Goal: Task Accomplishment & Management: Use online tool/utility

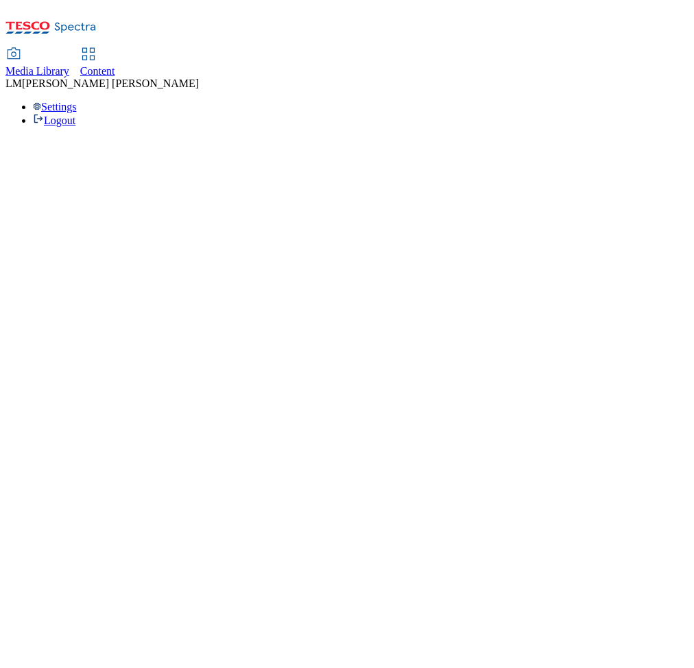
select select "ghs-[GEOGRAPHIC_DATA]"
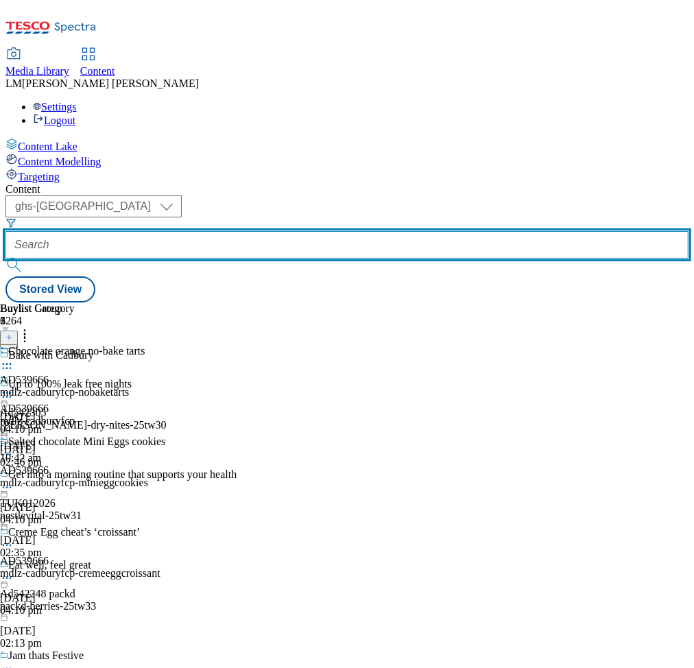
click at [313, 231] on input "text" at bounding box center [346, 244] width 683 height 27
paste input "540947"
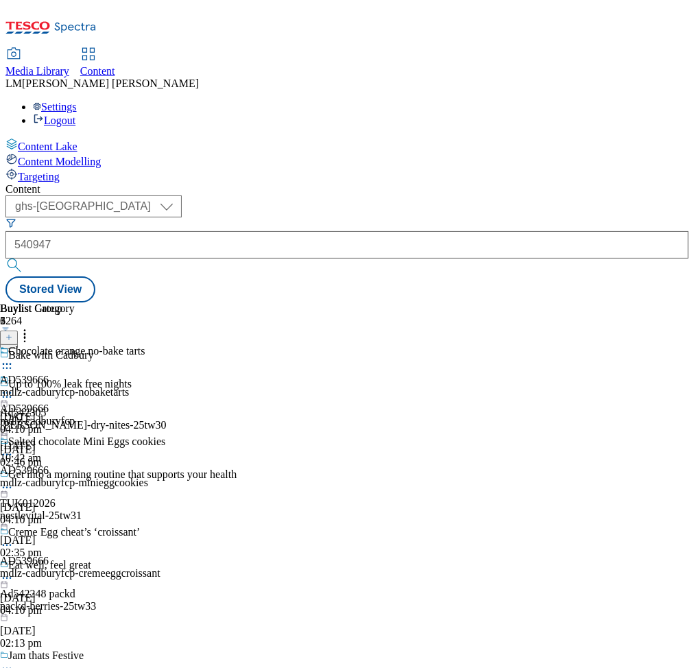
click at [25, 259] on button "submit" at bounding box center [14, 266] width 19 height 14
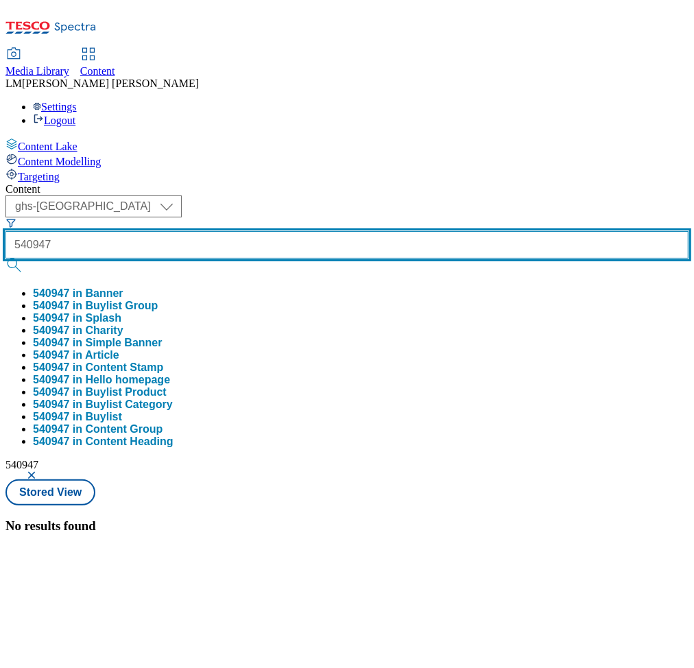
drag, startPoint x: 316, startPoint y: 109, endPoint x: 235, endPoint y: 102, distance: 81.2
click at [235, 195] on div "( optional ) ghs-roi ghs-uk ghs-uk 540947 540947 in Banner 540947 in Buylist Gr…" at bounding box center [346, 337] width 683 height 284
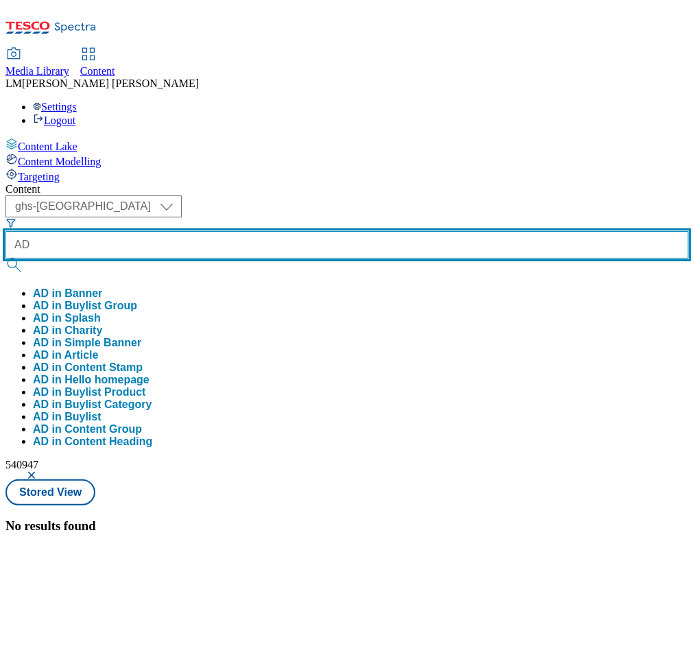
paste input "541840"
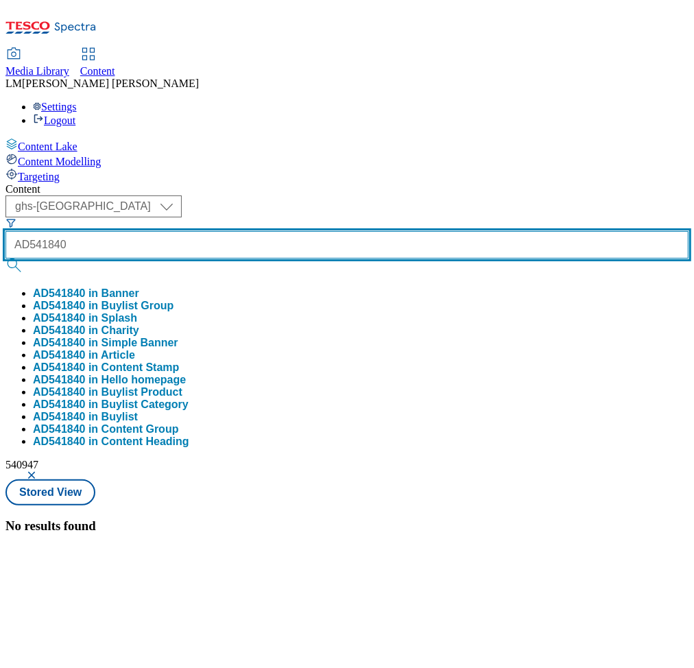
type input "AD541840"
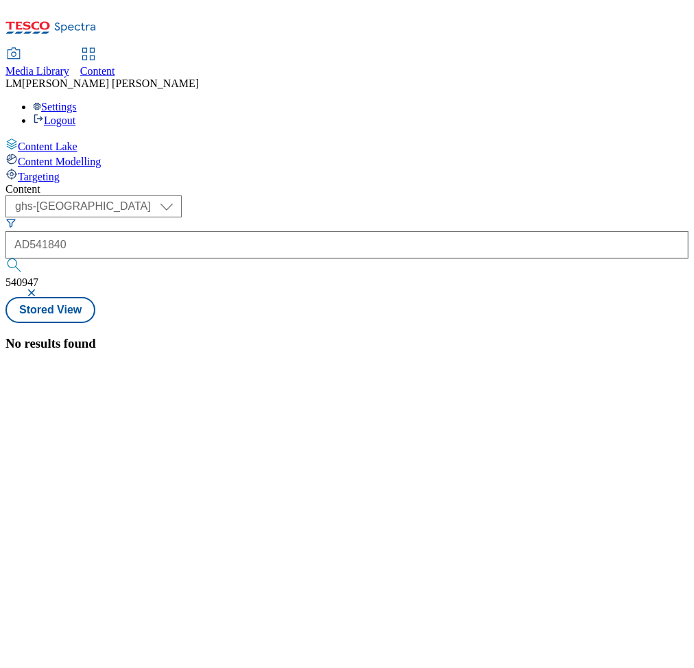
click at [25, 259] on button "submit" at bounding box center [14, 266] width 19 height 14
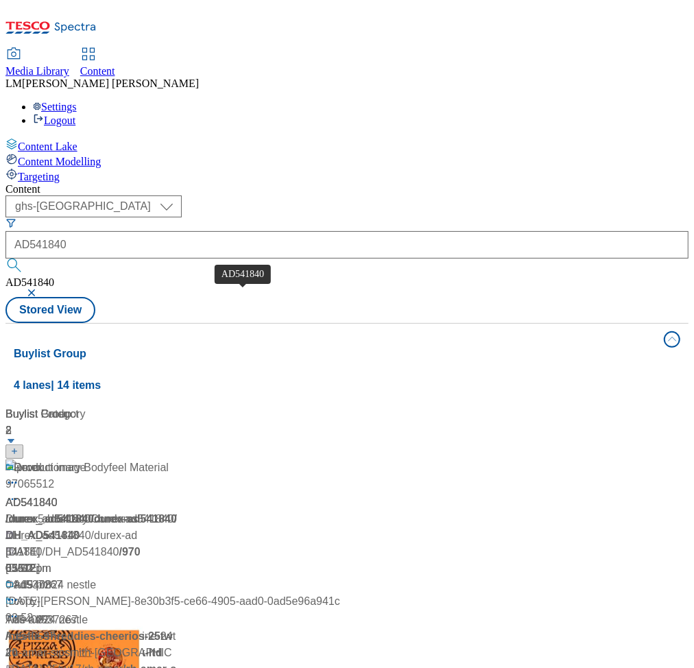
click at [58, 495] on div "AD541840" at bounding box center [31, 503] width 52 height 16
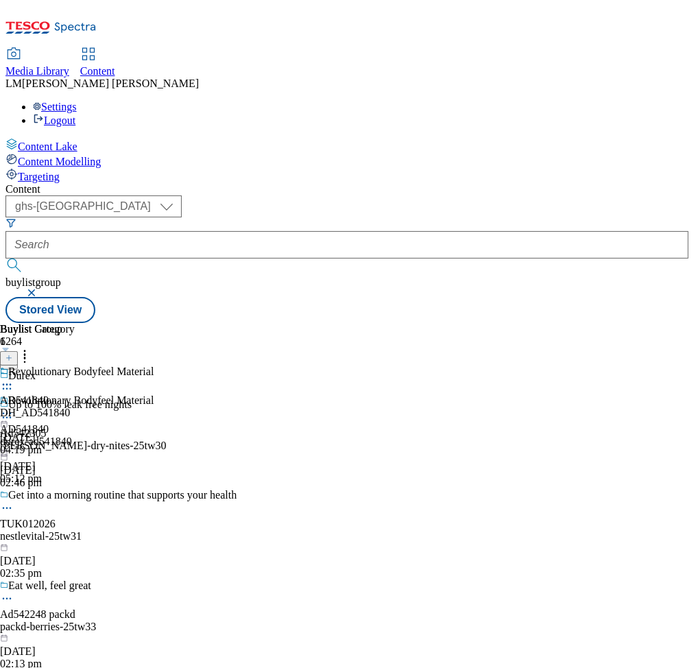
click at [75, 407] on div "DH_AD541840" at bounding box center [37, 413] width 75 height 12
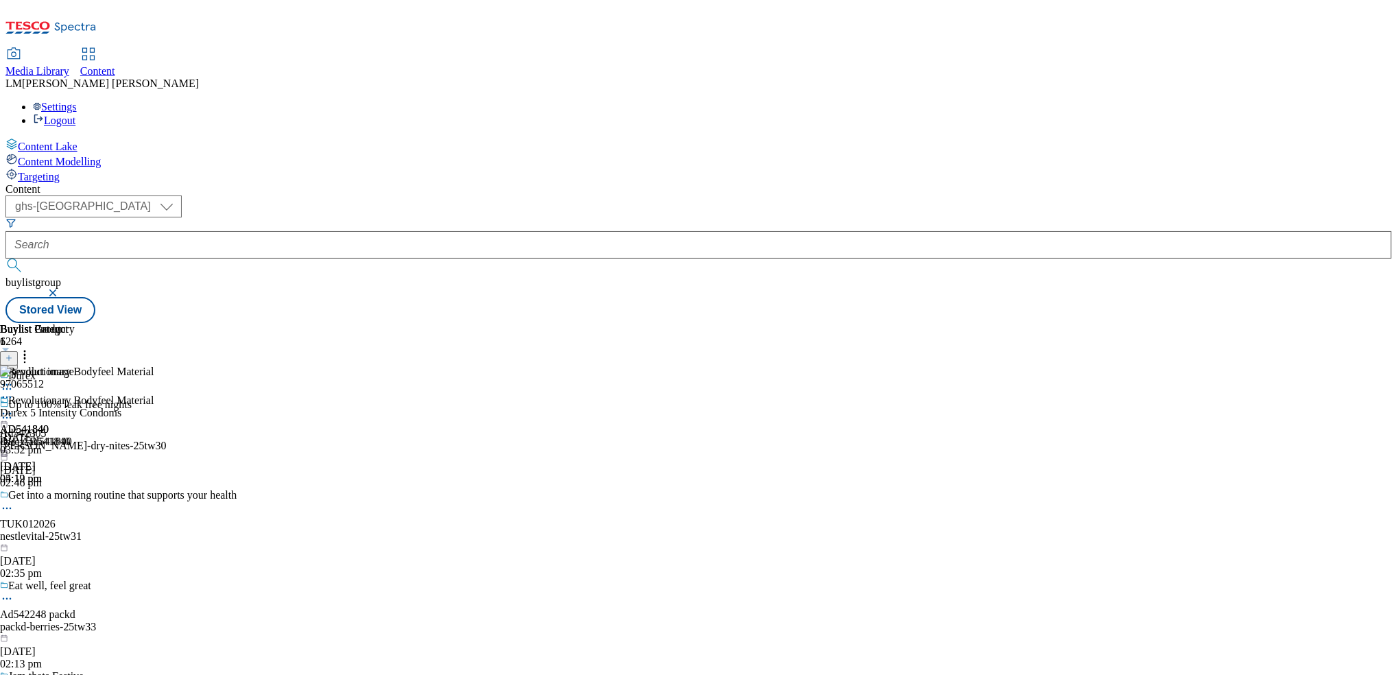
click at [32, 348] on icon at bounding box center [25, 355] width 14 height 14
click at [91, 381] on span "Bulk Delete" at bounding box center [67, 386] width 47 height 10
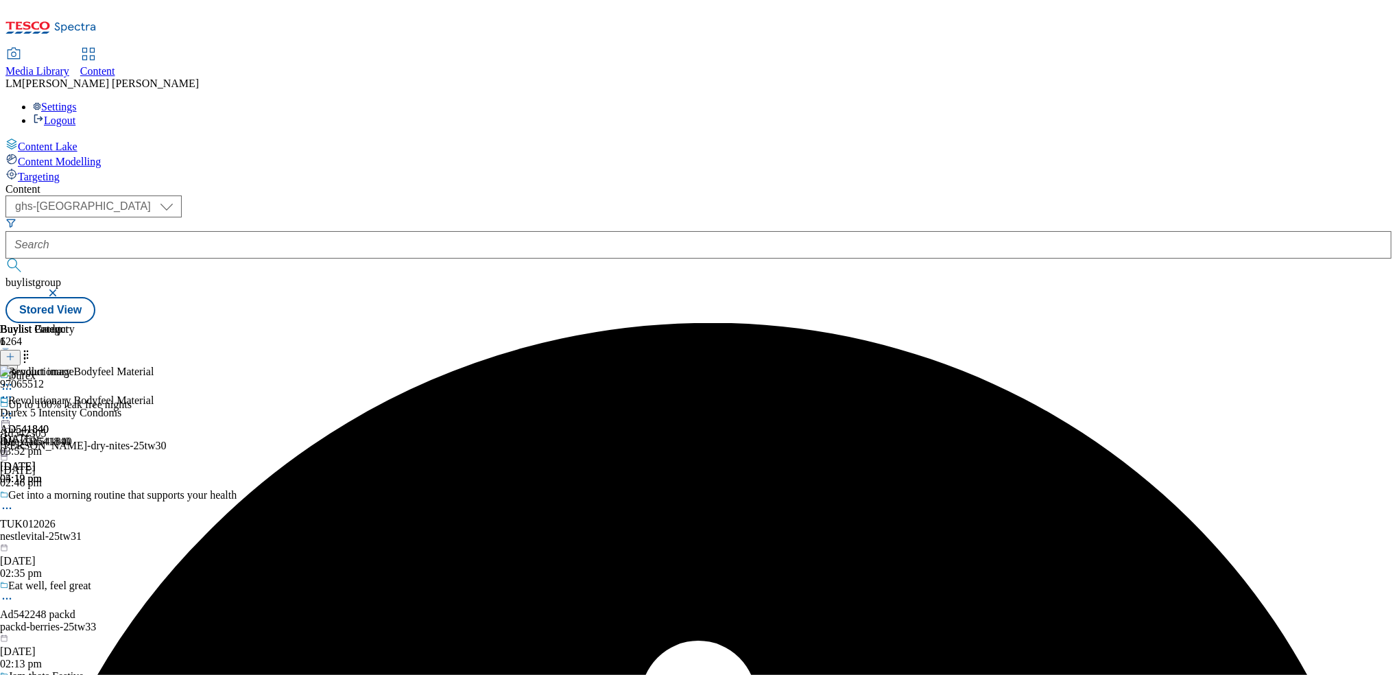
click at [14, 407] on icon at bounding box center [7, 414] width 14 height 14
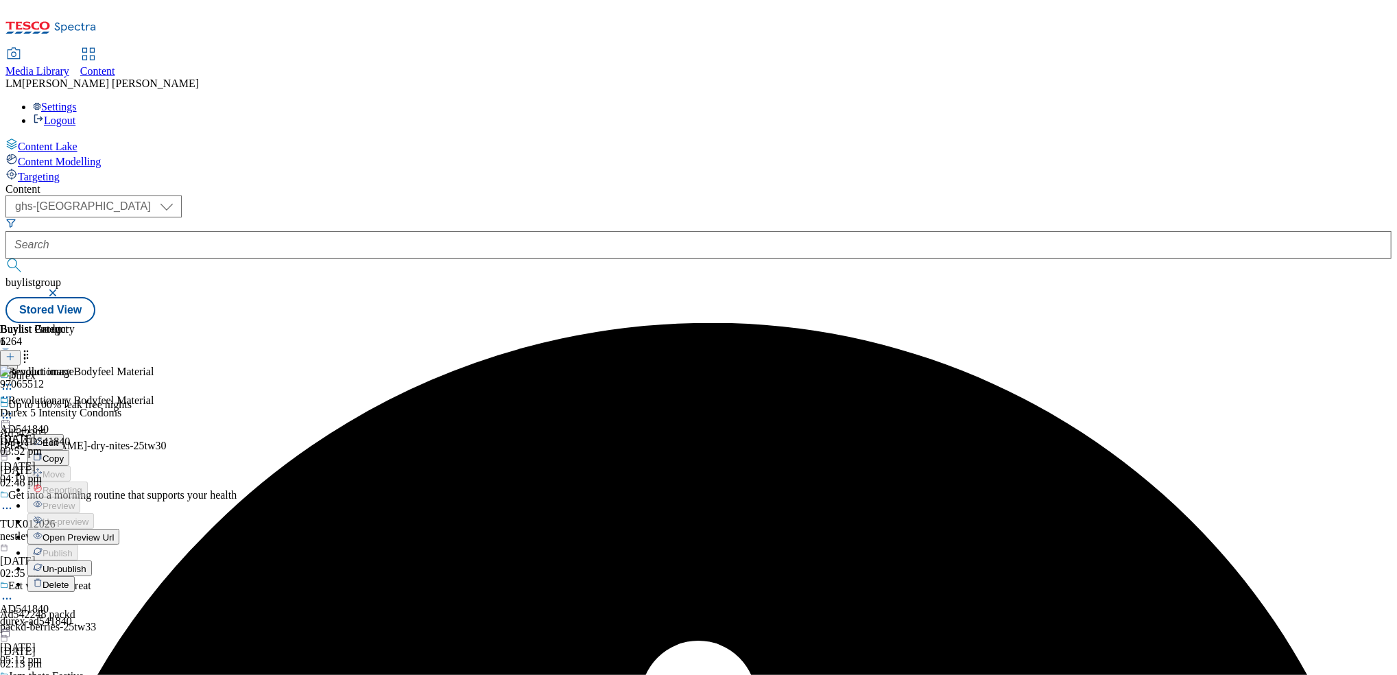
click at [86, 564] on span "Un-publish" at bounding box center [65, 569] width 44 height 10
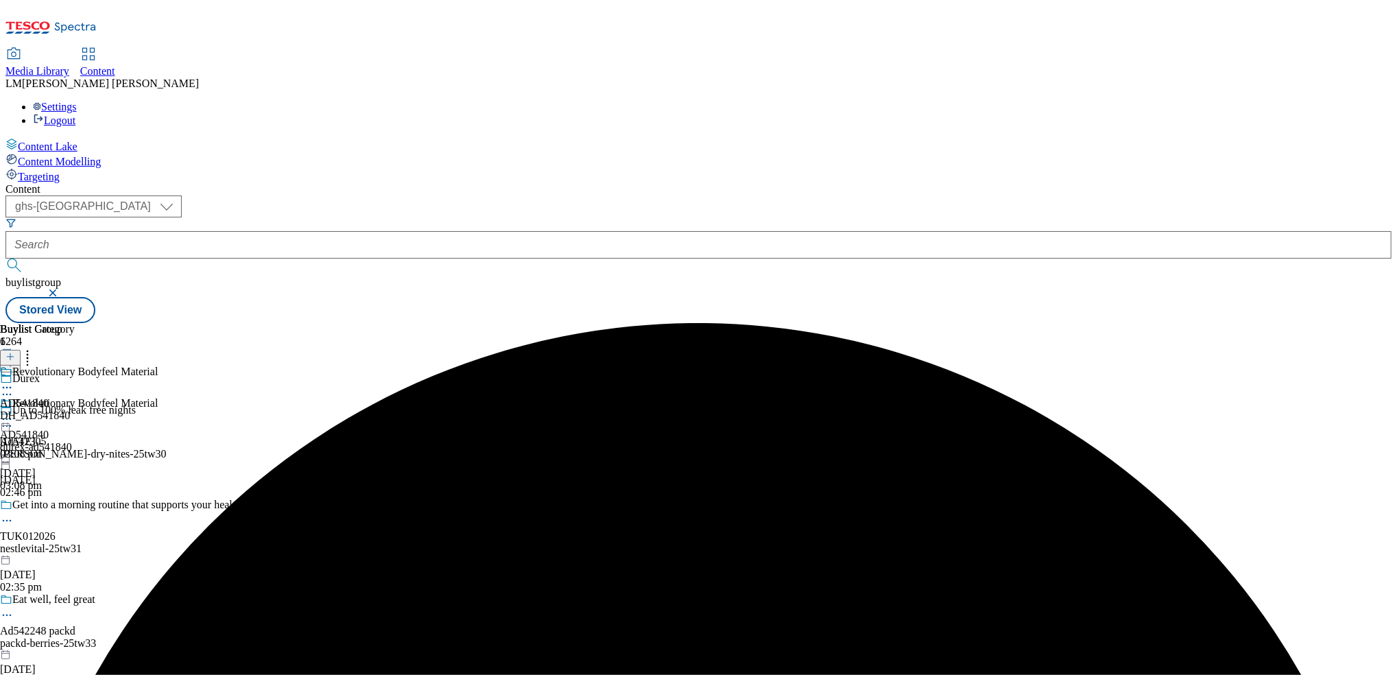
click at [14, 412] on icon at bounding box center [7, 419] width 14 height 14
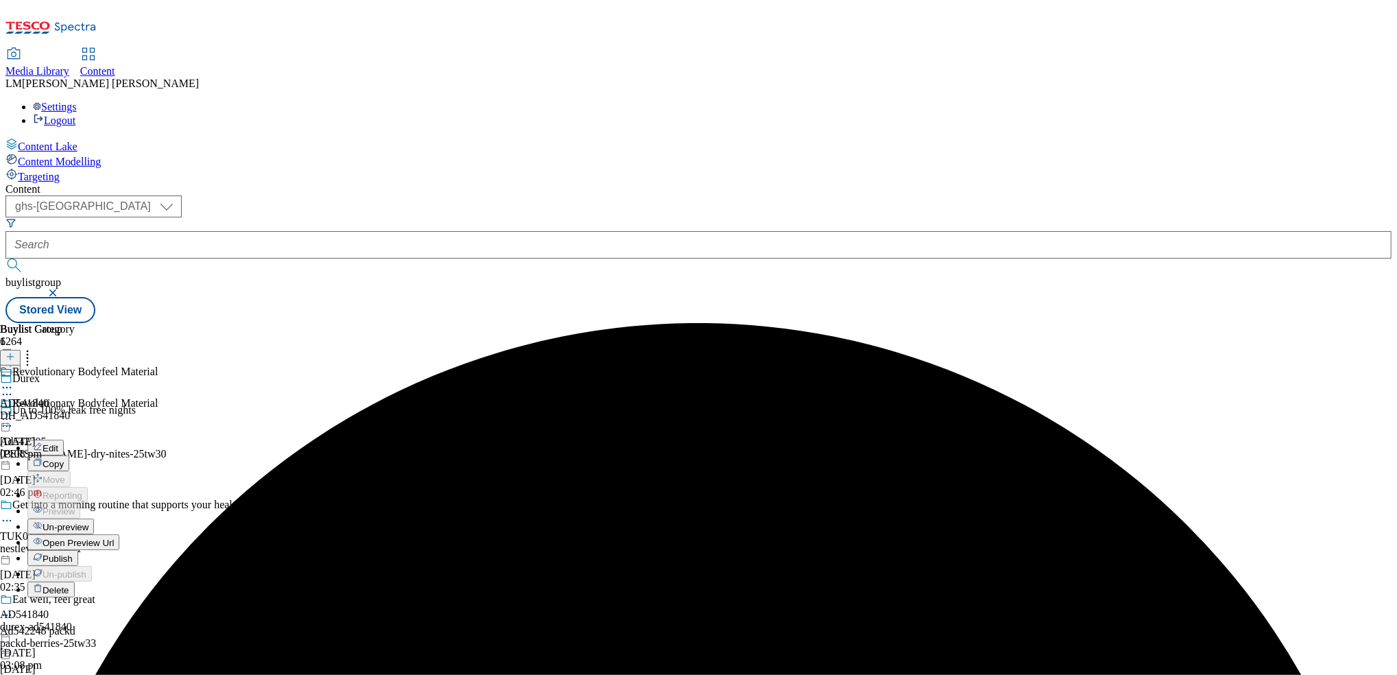
click at [88, 522] on span "Un-preview" at bounding box center [66, 527] width 46 height 10
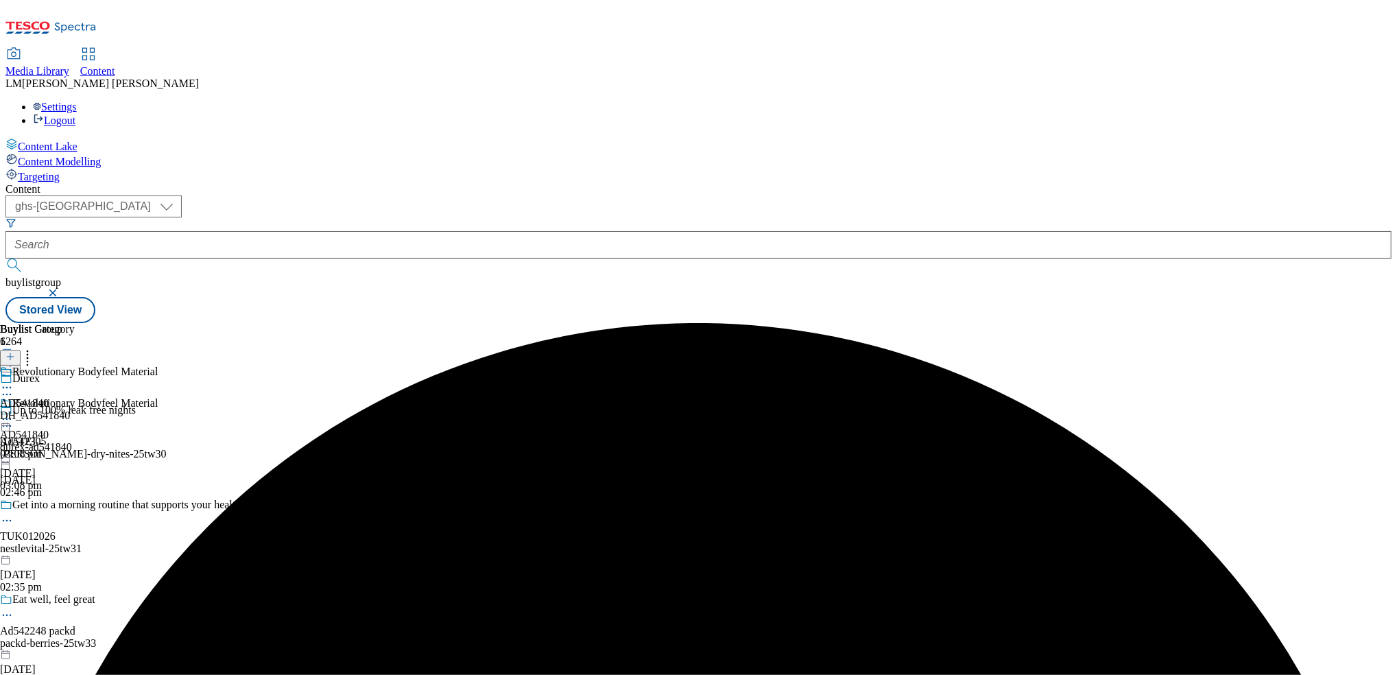
click at [75, 366] on div "AD541840 DH_AD541840 16 Sept 2025 03:08 pm" at bounding box center [37, 413] width 75 height 95
click at [34, 348] on icon at bounding box center [28, 355] width 14 height 14
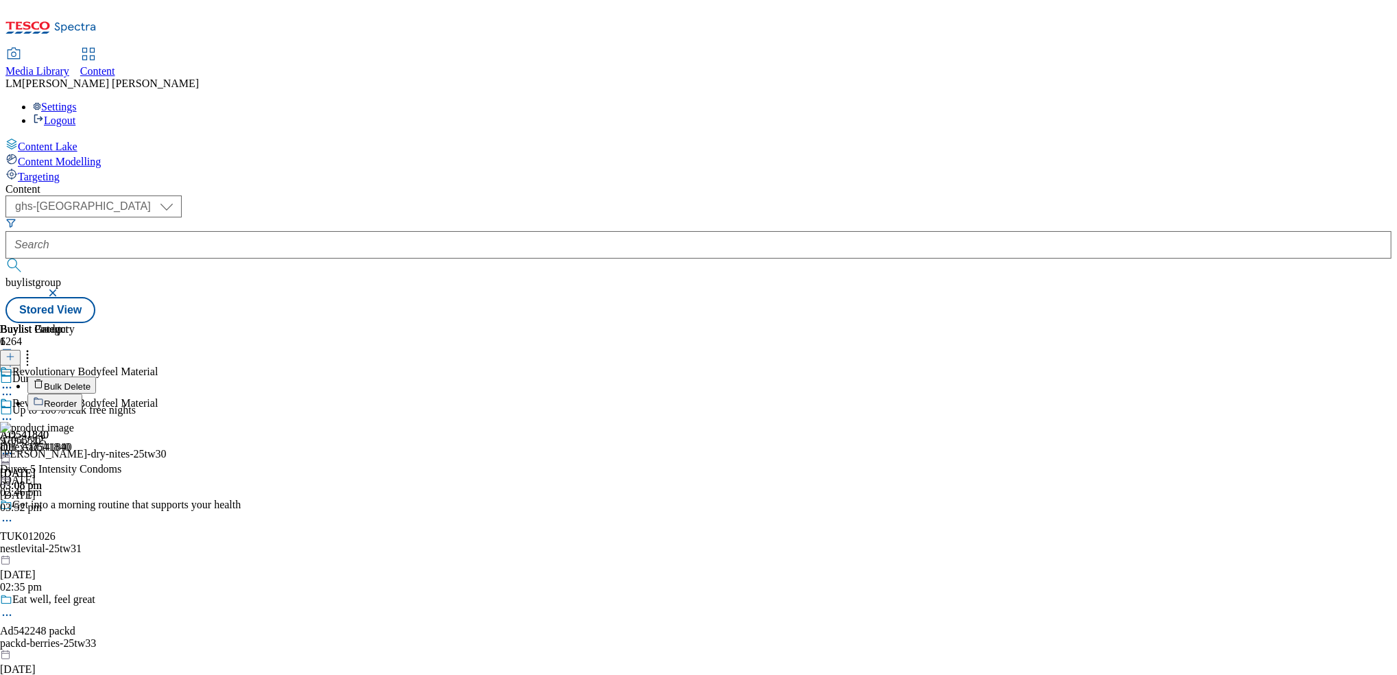
click at [91, 381] on span "Bulk Delete" at bounding box center [67, 386] width 47 height 10
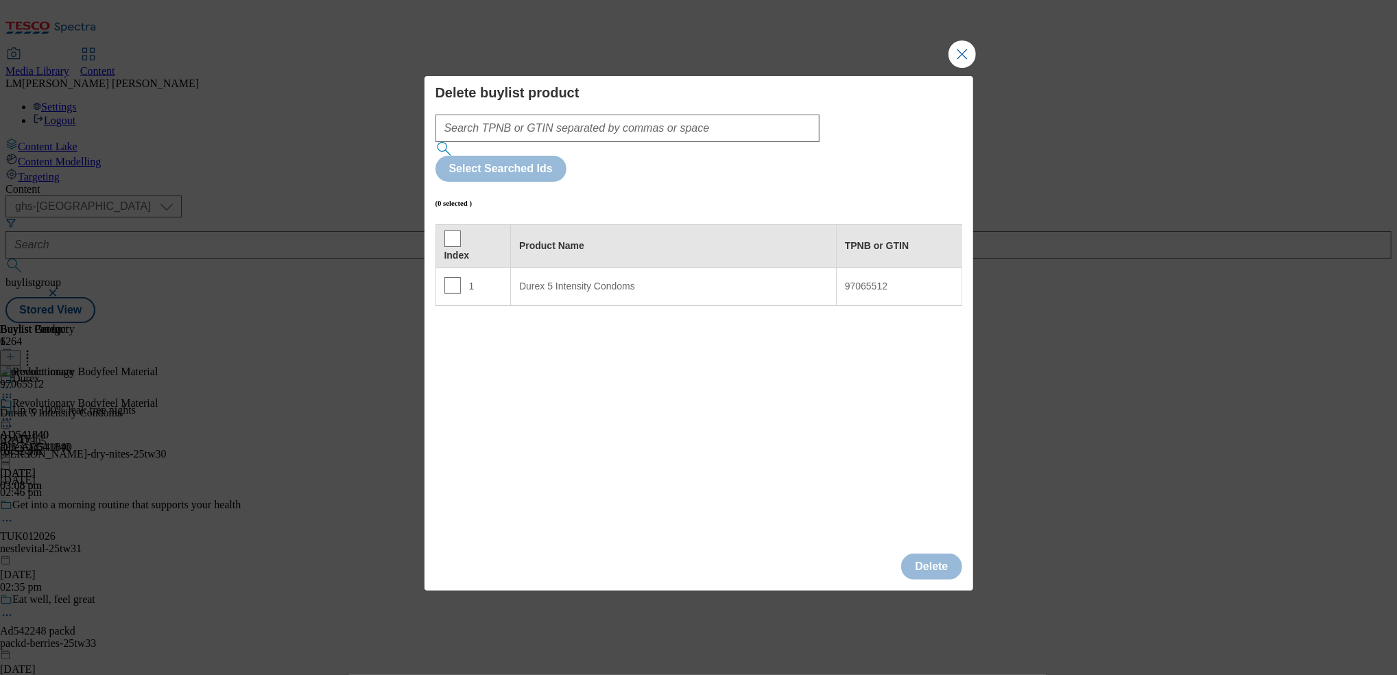
click at [641, 268] on Condoms "Durex 5 Intensity Condoms" at bounding box center [674, 287] width 326 height 38
click at [451, 277] on input "Modal" at bounding box center [452, 285] width 16 height 16
checkbox input "true"
click at [693, 554] on button "Delete" at bounding box center [931, 567] width 60 height 26
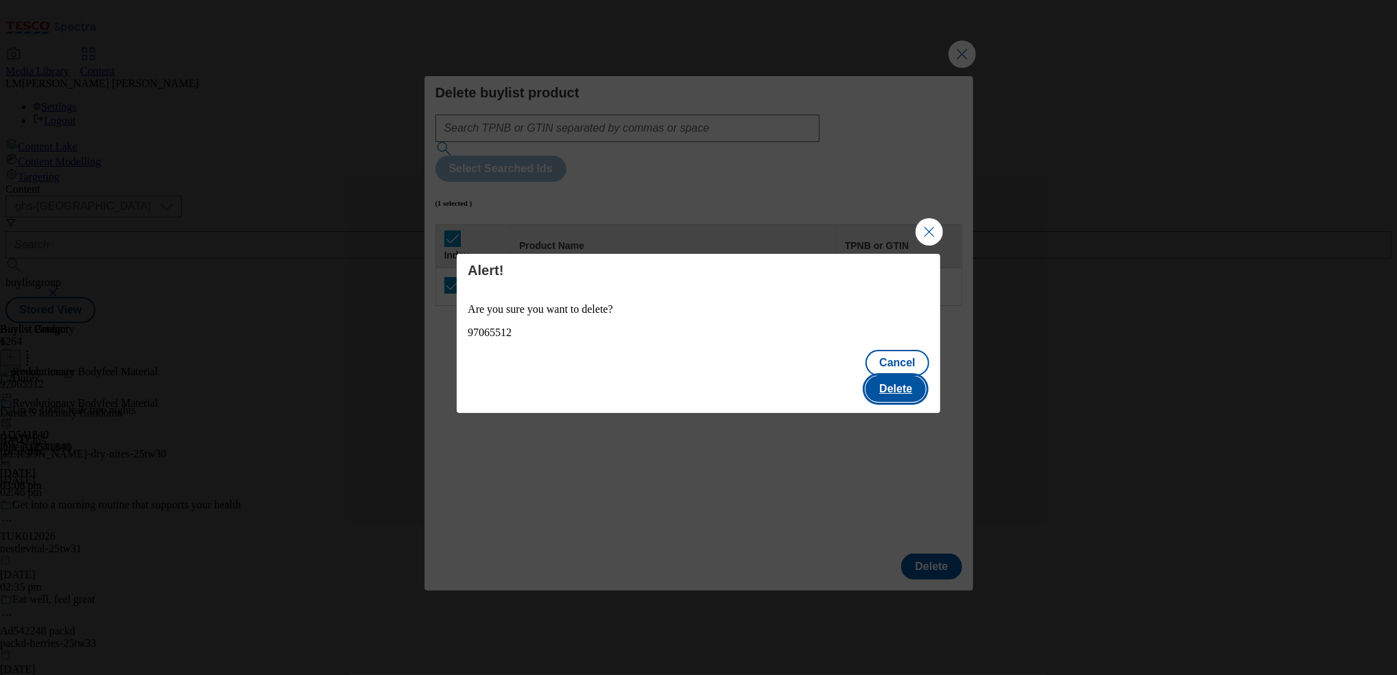
click at [693, 379] on button "Delete" at bounding box center [896, 389] width 60 height 26
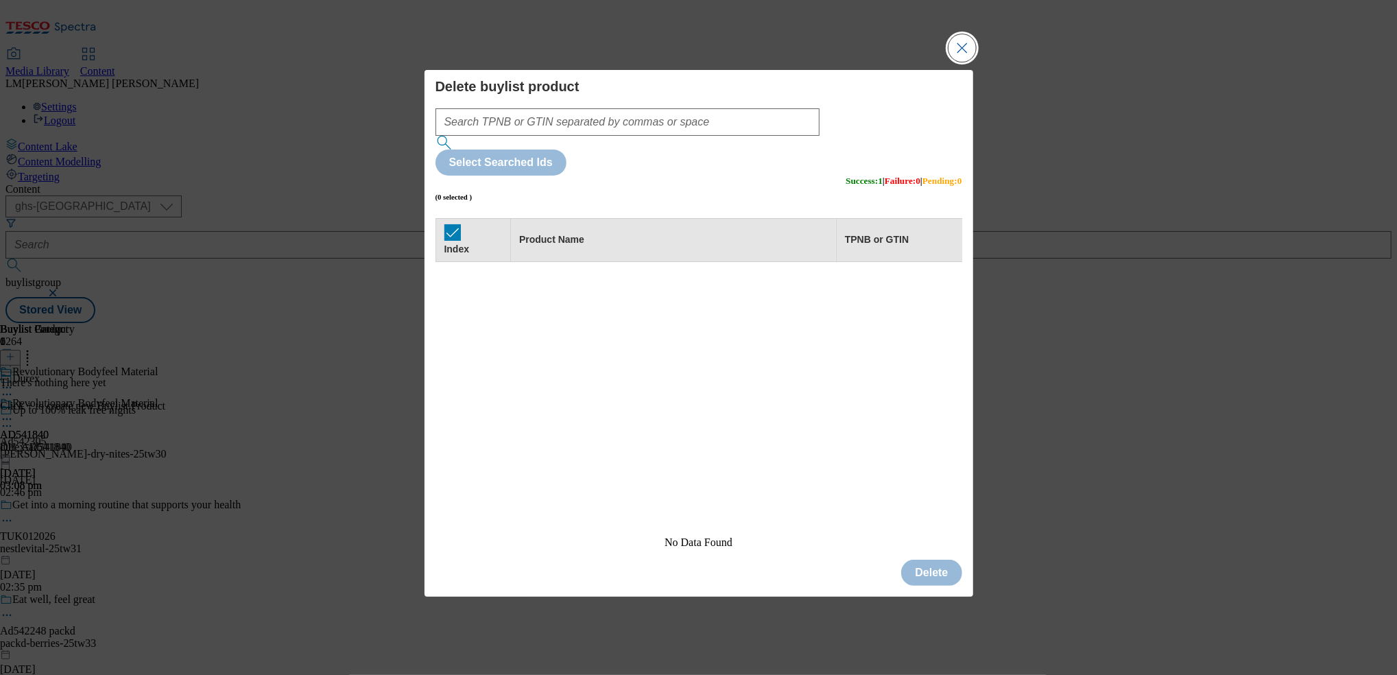
click at [693, 62] on button "Close Modal" at bounding box center [962, 47] width 27 height 27
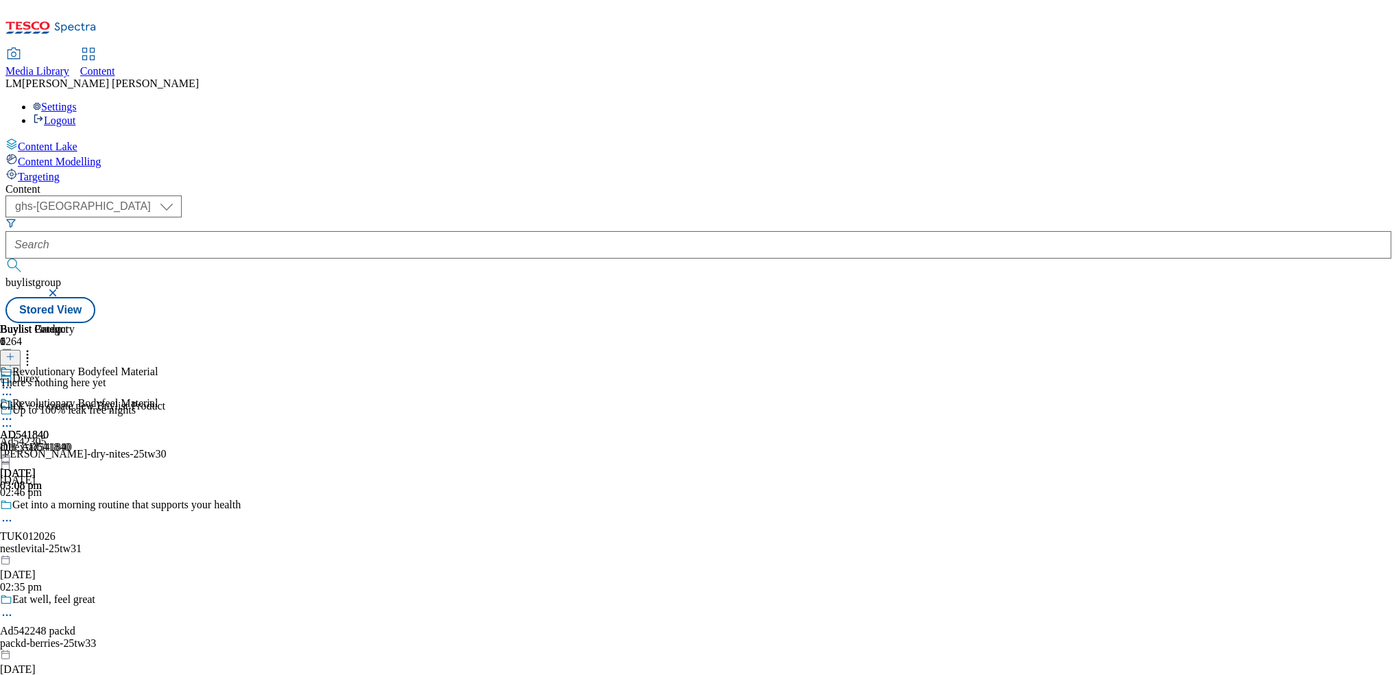
click at [15, 352] on icon at bounding box center [10, 357] width 10 height 10
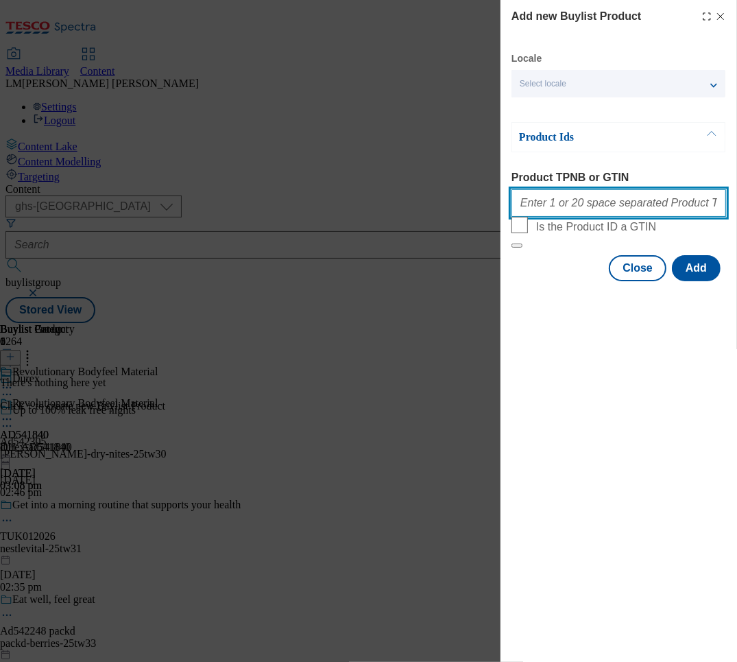
click at [569, 207] on input "Product TPNB or GTIN" at bounding box center [619, 202] width 215 height 27
paste input "97065512"
click at [634, 217] on input "97065512" at bounding box center [619, 202] width 215 height 27
paste input "97065512"
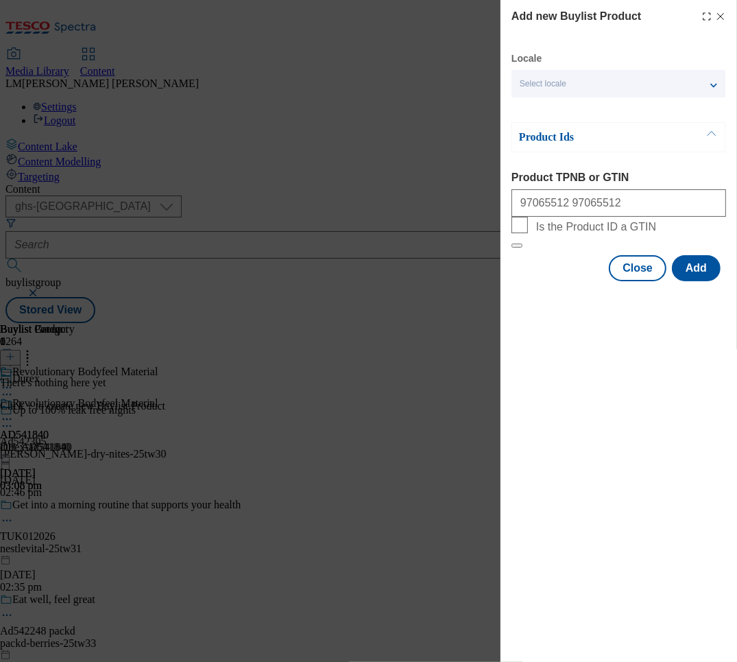
click at [654, 217] on div "97065512 97065512" at bounding box center [619, 200] width 215 height 33
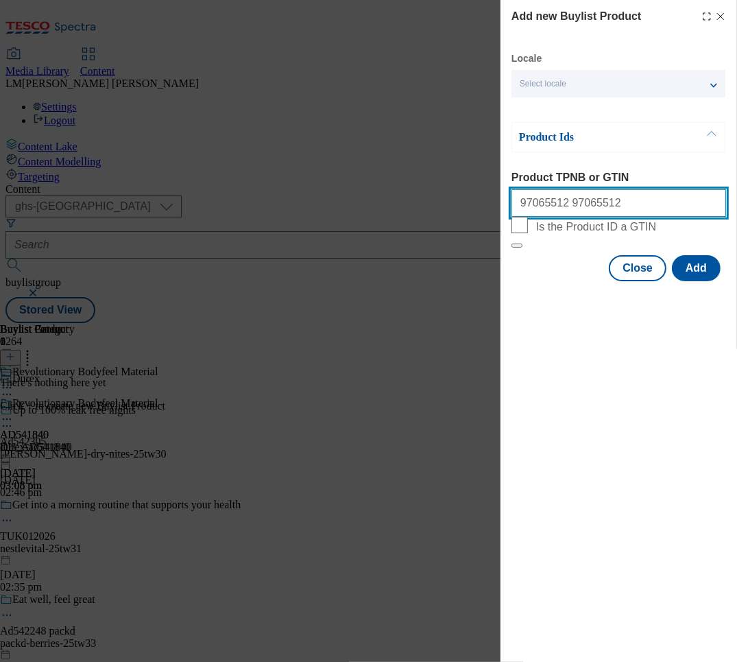
click at [648, 212] on input "97065512 97065512" at bounding box center [619, 202] width 215 height 27
paste input "97019361"
type input "97065512 97065512 97019361"
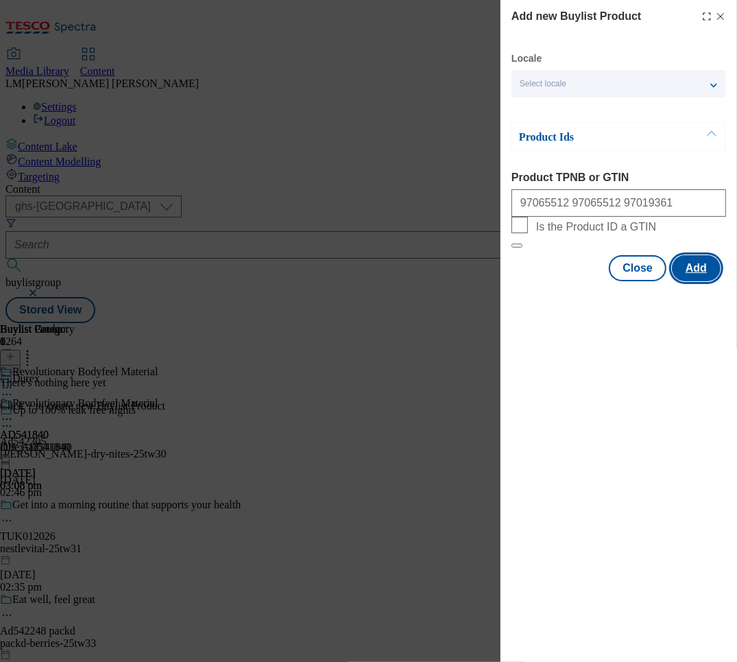
click at [693, 281] on button "Add" at bounding box center [696, 268] width 49 height 26
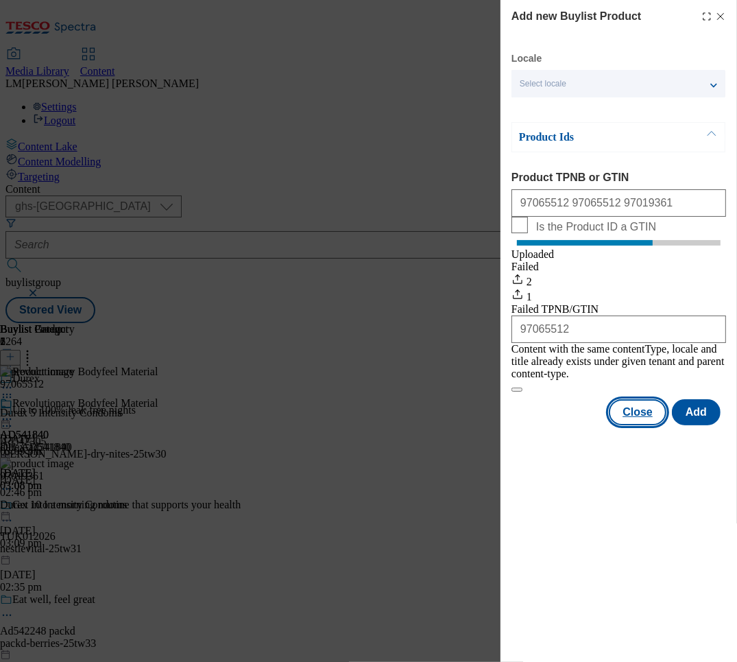
click at [634, 418] on button "Close" at bounding box center [638, 412] width 58 height 26
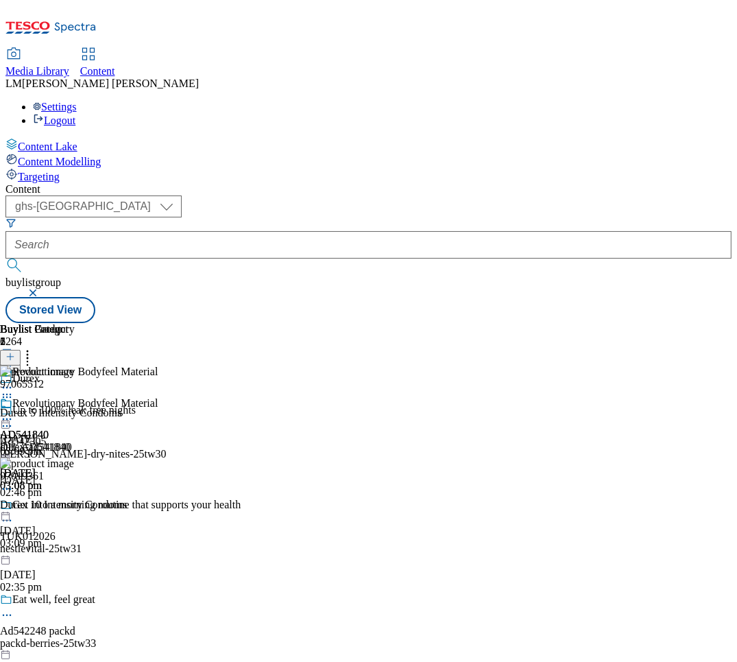
scroll to position [0, 479]
click at [34, 348] on icon at bounding box center [28, 355] width 14 height 14
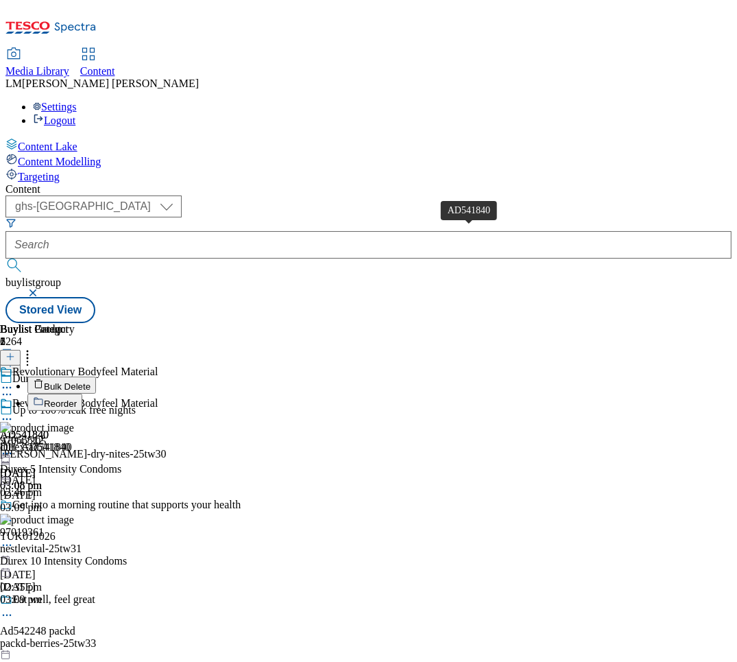
scroll to position [0, 45]
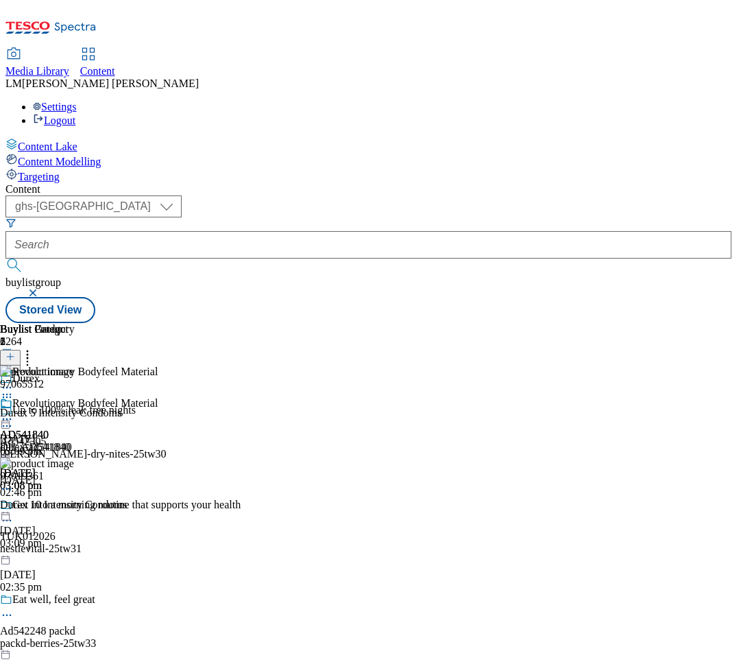
click at [14, 412] on icon at bounding box center [7, 419] width 14 height 14
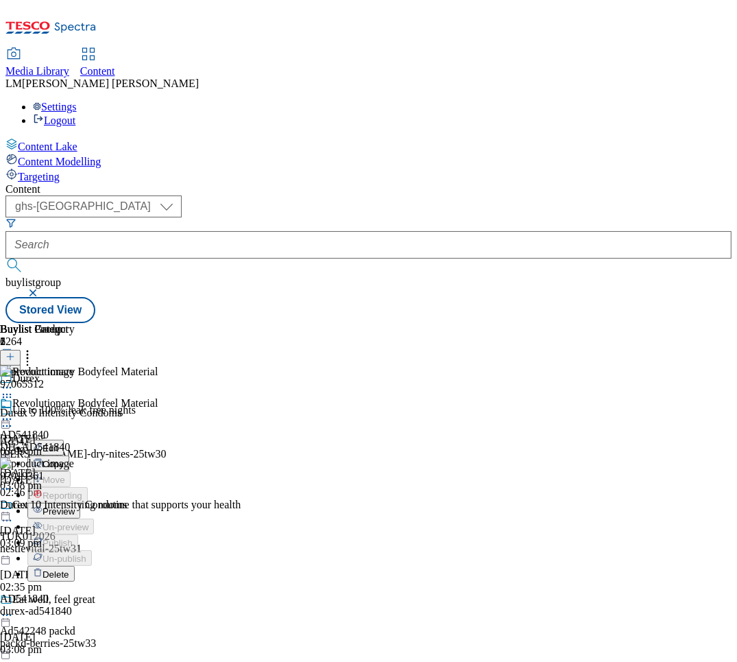
click at [75, 506] on span "Preview" at bounding box center [59, 511] width 32 height 10
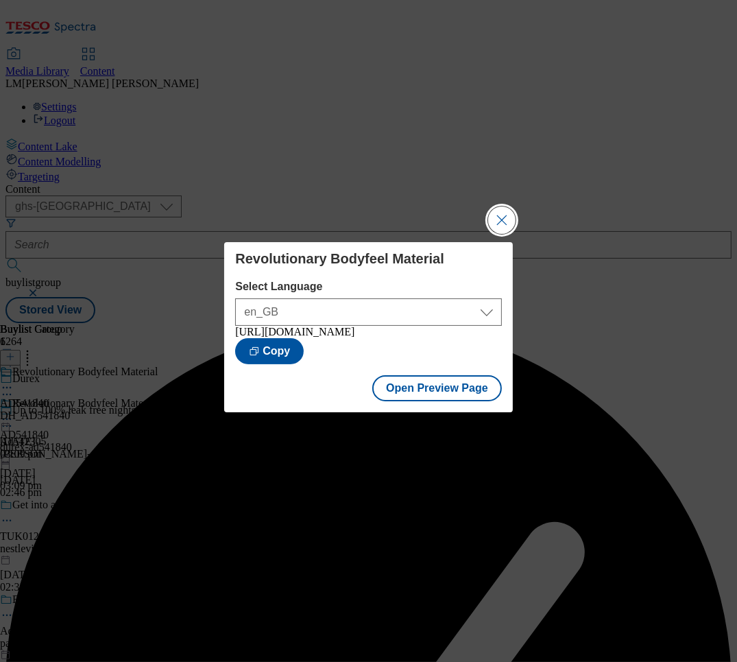
click at [497, 211] on button "Close Modal" at bounding box center [501, 219] width 27 height 27
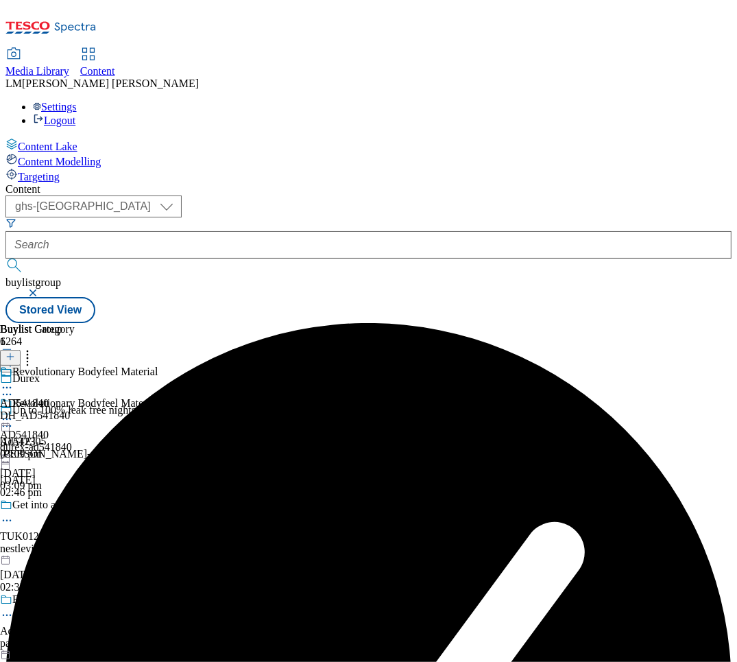
click at [14, 412] on icon at bounding box center [7, 419] width 14 height 14
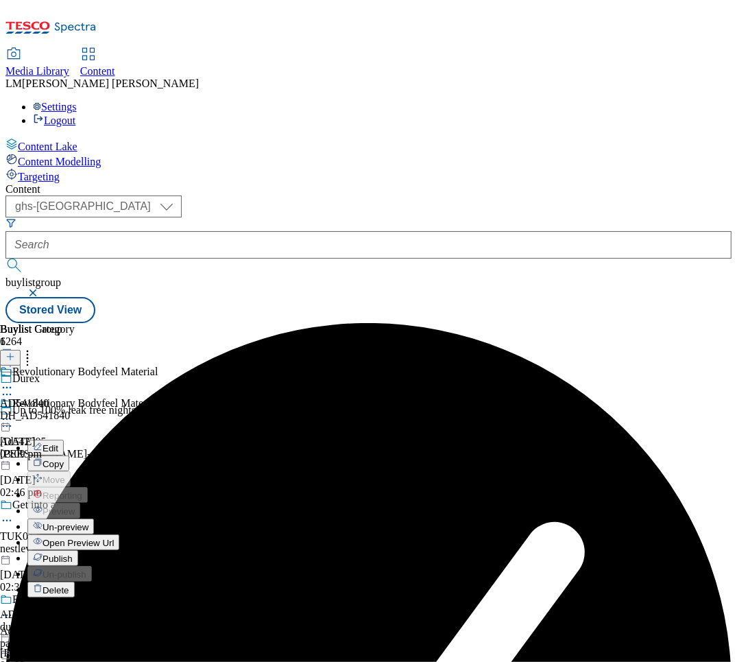
click at [73, 554] on span "Publish" at bounding box center [58, 559] width 30 height 10
